Goal: Subscribe to service/newsletter

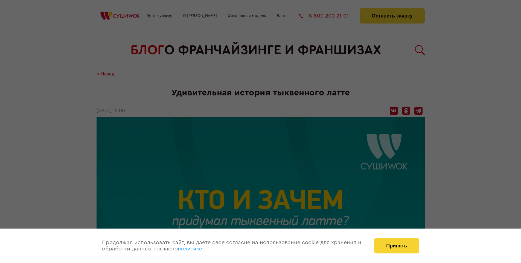
scroll to position [745, 0]
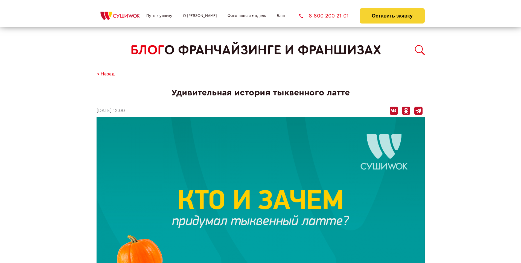
scroll to position [745, 0]
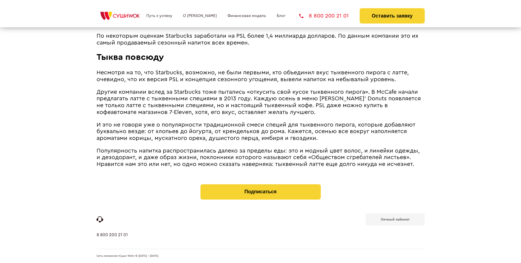
click at [395, 219] on b "Личный кабинет" at bounding box center [395, 220] width 29 height 4
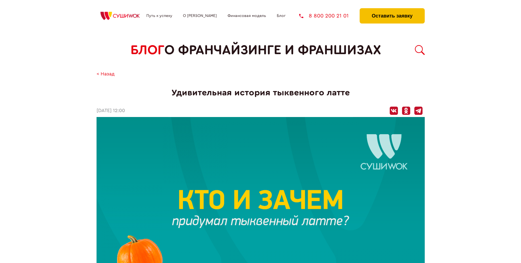
click at [392, 10] on button "Оставить заявку" at bounding box center [392, 15] width 65 height 15
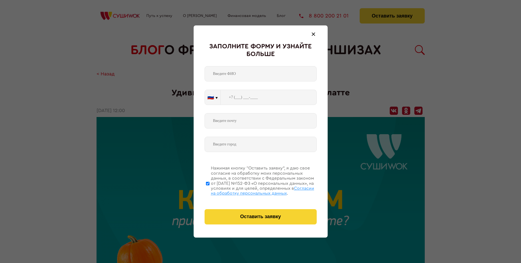
click at [254, 190] on span "Согласии на обработку персональных данных" at bounding box center [262, 190] width 103 height 9
click at [210, 190] on input "Нажимая кнопку “Оставить заявку”, я даю свое согласие на обработку моих персона…" at bounding box center [208, 184] width 4 height 44
checkbox input "false"
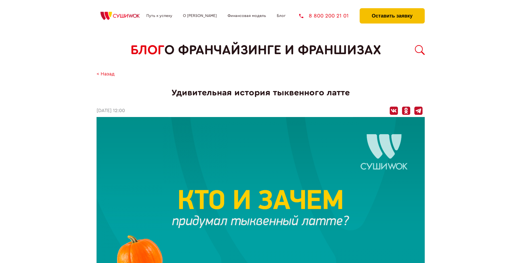
click at [392, 10] on button "Оставить заявку" at bounding box center [392, 15] width 65 height 15
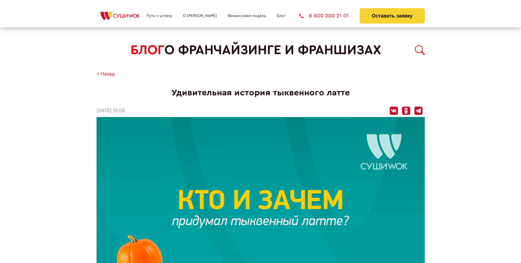
scroll to position [745, 0]
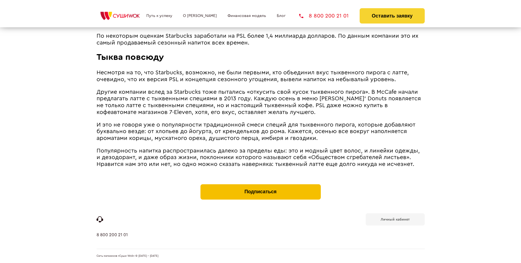
click at [260, 186] on button "Подписаться" at bounding box center [261, 191] width 120 height 15
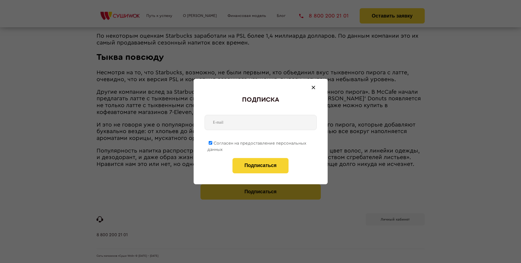
click at [257, 142] on span "Согласен на предоставление персональных данных" at bounding box center [256, 146] width 99 height 11
click at [212, 142] on input "Согласен на предоставление персональных данных" at bounding box center [211, 143] width 4 height 4
checkbox input "false"
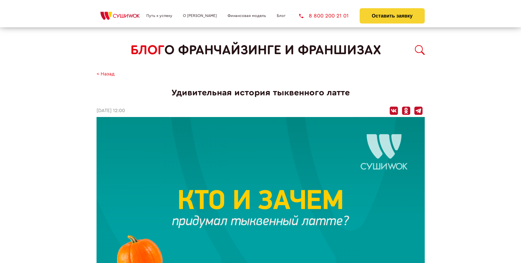
scroll to position [745, 0]
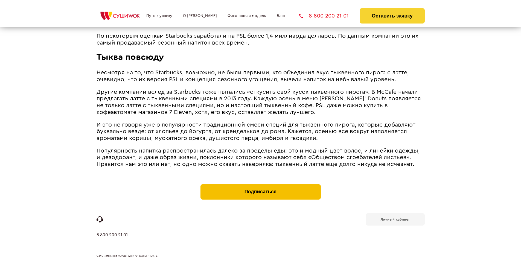
click at [260, 186] on button "Подписаться" at bounding box center [261, 191] width 120 height 15
